Goal: Find specific page/section: Find specific page/section

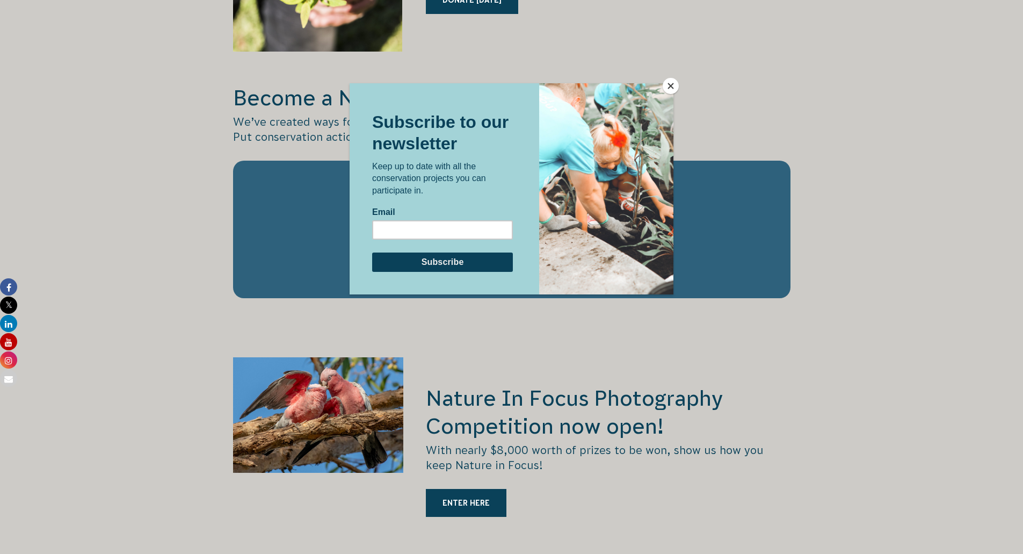
scroll to position [1586, 0]
click at [670, 83] on button "Close" at bounding box center [671, 86] width 16 height 16
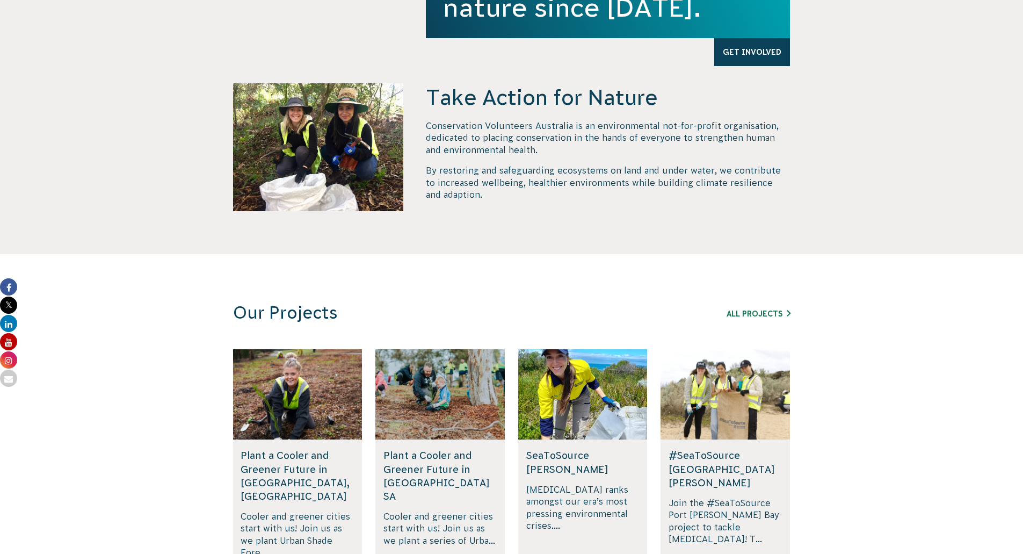
scroll to position [468, 0]
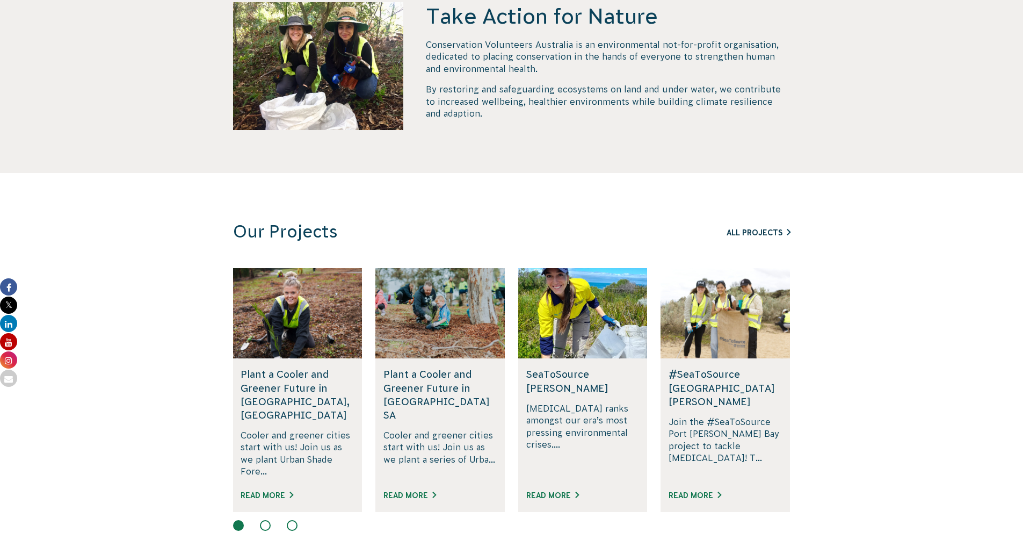
click at [764, 230] on link "All Projects" at bounding box center [759, 232] width 64 height 9
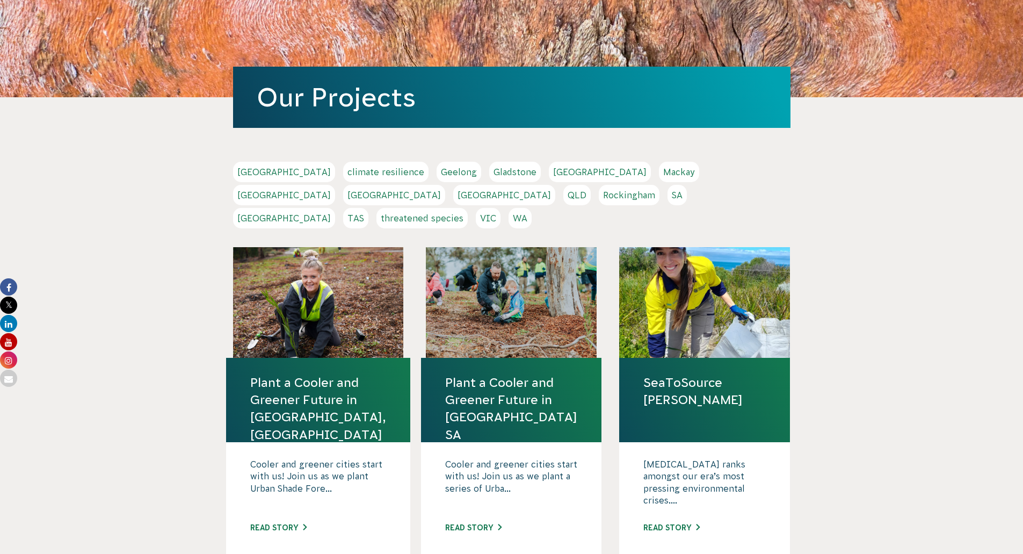
scroll to position [106, 0]
click at [445, 184] on link "NSW" at bounding box center [394, 194] width 102 height 20
